Goal: Check status

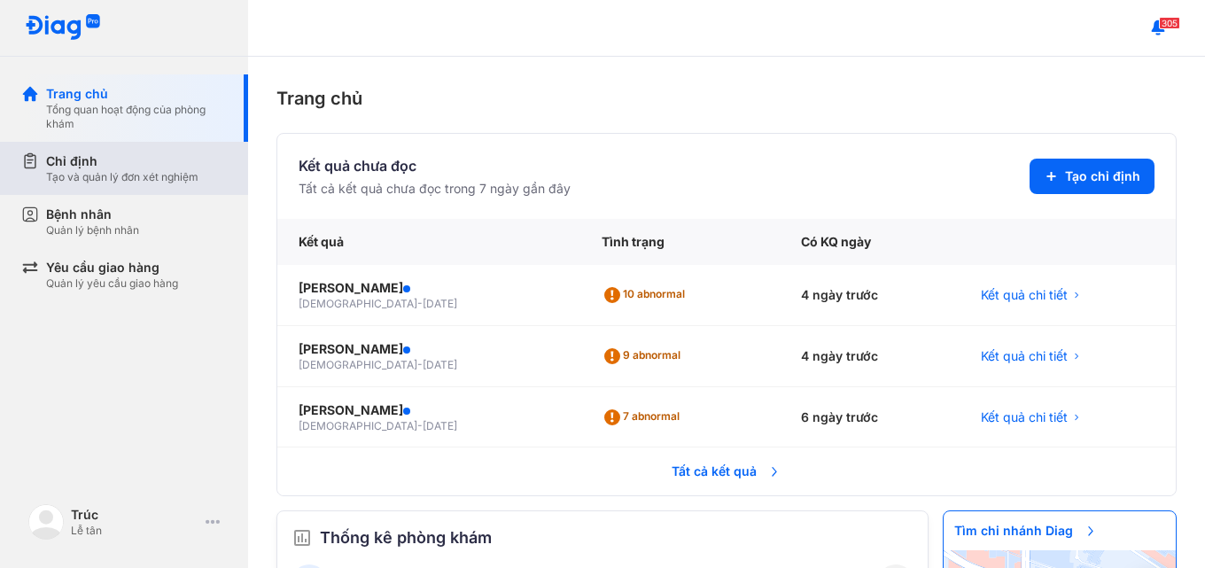
click at [98, 165] on div "Chỉ định" at bounding box center [122, 161] width 152 height 18
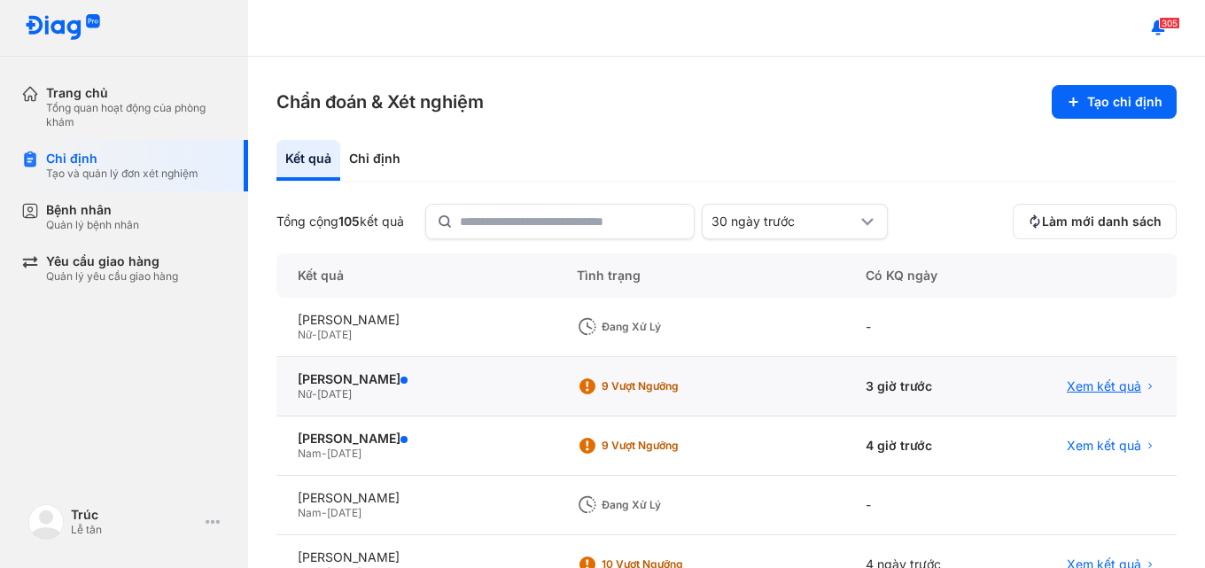
click at [1086, 394] on span "Xem kết quả" at bounding box center [1104, 386] width 74 height 16
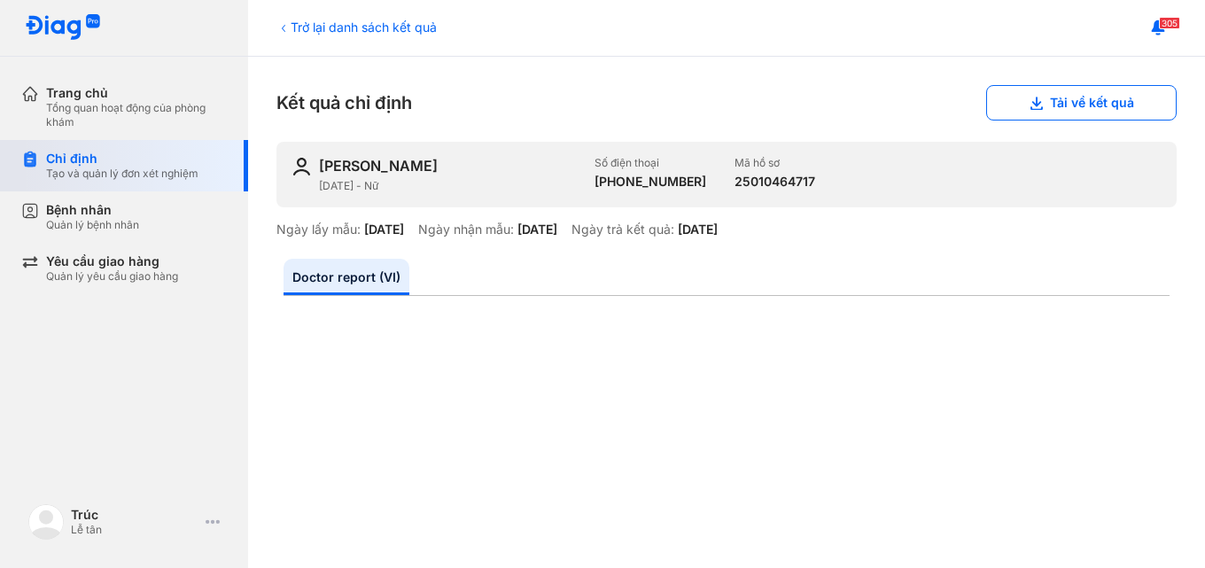
click at [113, 169] on div "Tạo và quản lý đơn xét nghiệm" at bounding box center [122, 174] width 152 height 14
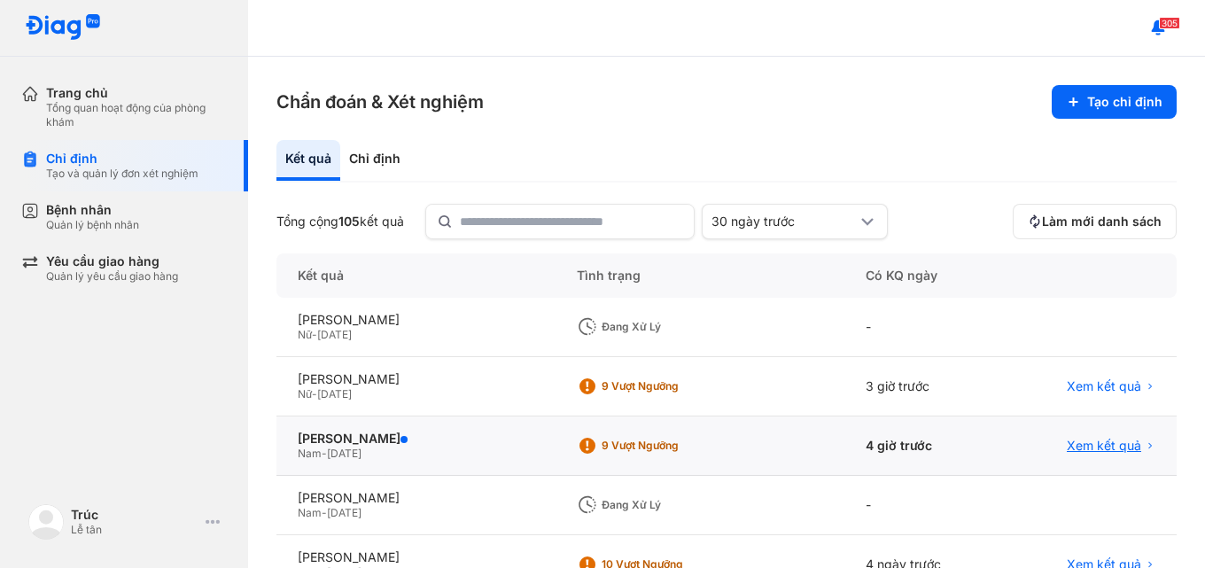
click at [1086, 444] on span "Xem kết quả" at bounding box center [1104, 446] width 74 height 16
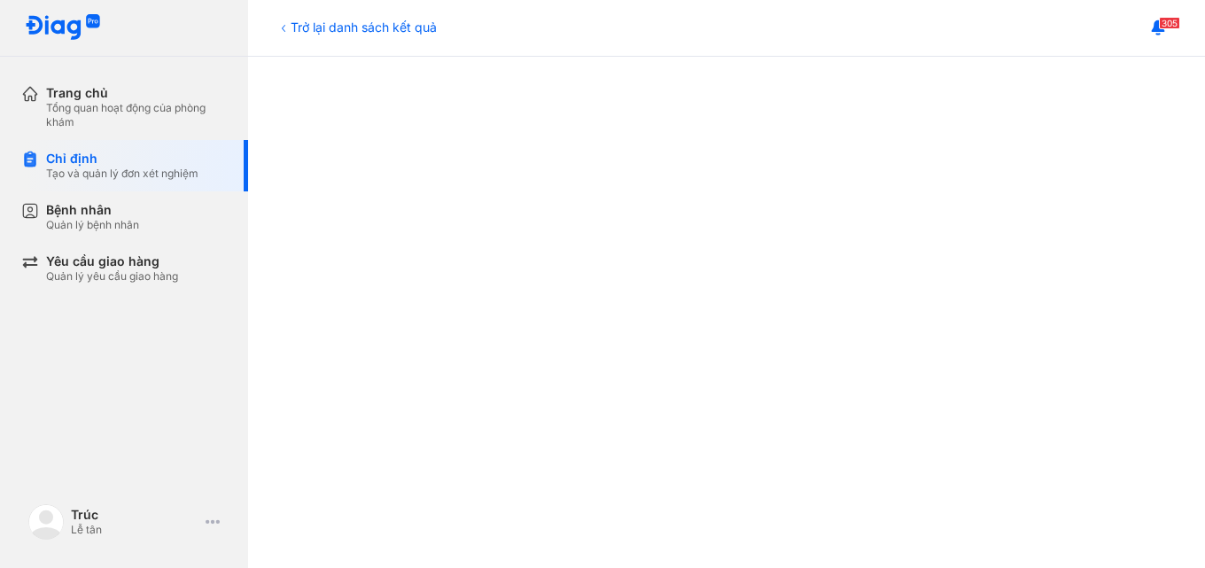
scroll to position [709, 0]
